Goal: Information Seeking & Learning: Learn about a topic

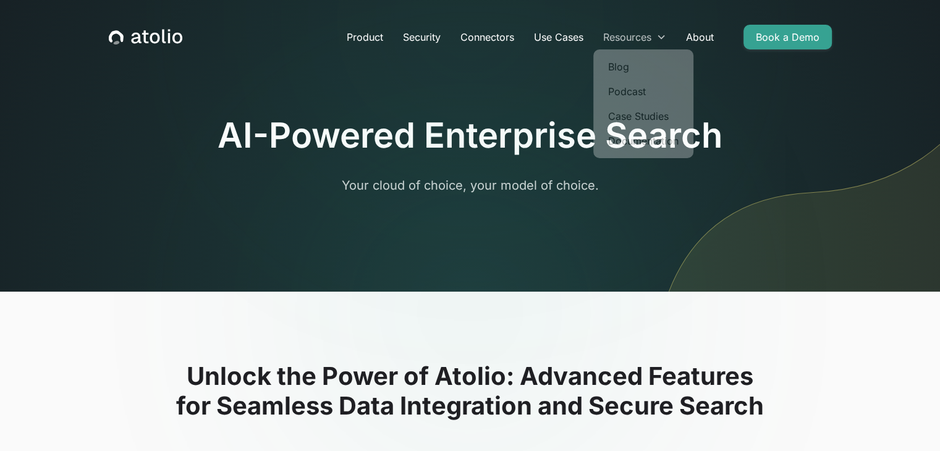
click at [650, 38] on div "Resources" at bounding box center [627, 37] width 48 height 15
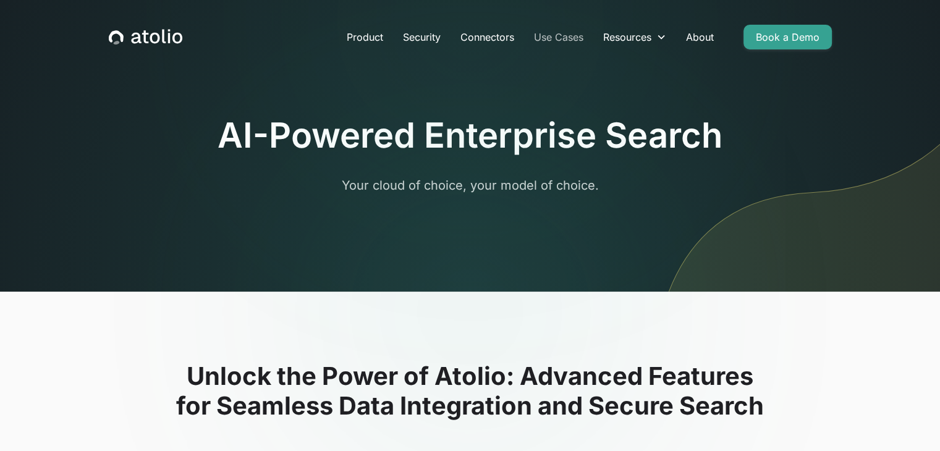
click at [558, 36] on link "Use Cases" at bounding box center [558, 37] width 69 height 25
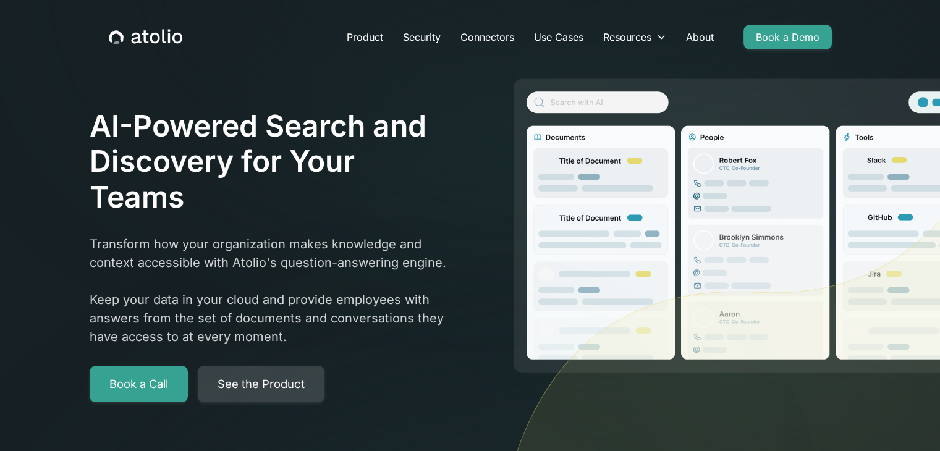
click at [259, 383] on link "See the Product" at bounding box center [261, 384] width 127 height 37
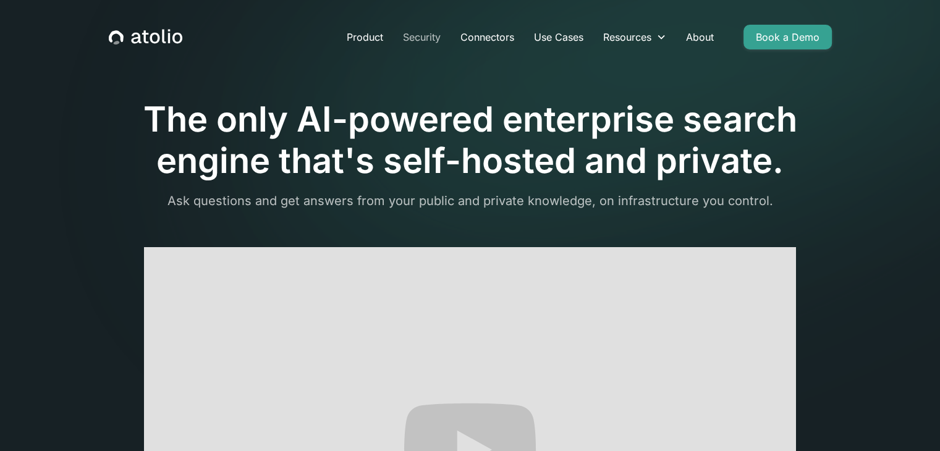
click at [413, 36] on link "Security" at bounding box center [421, 37] width 57 height 25
